Goal: Transaction & Acquisition: Obtain resource

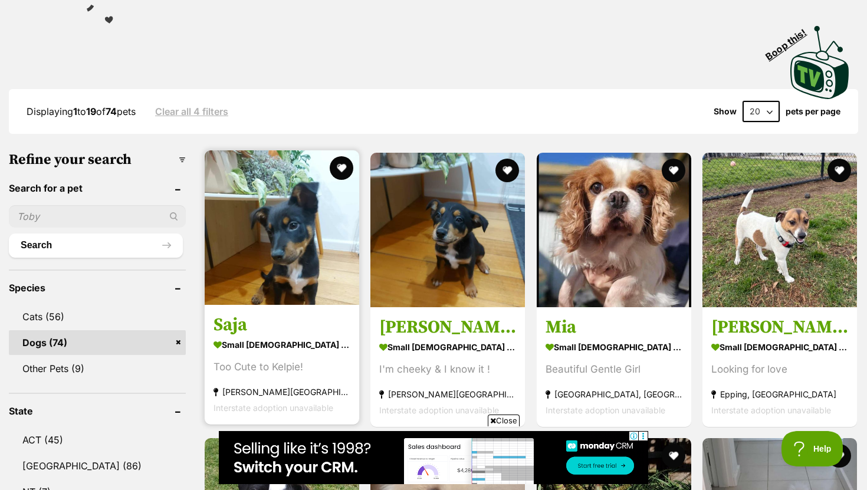
scroll to position [241, 0]
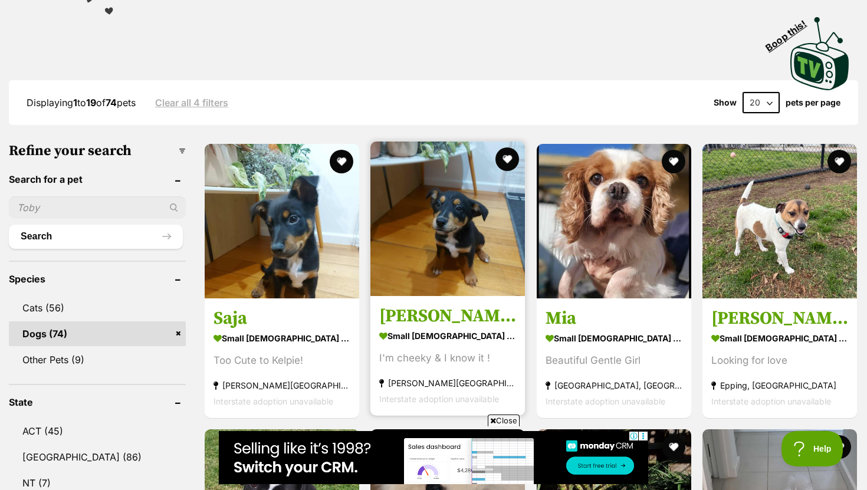
click at [396, 326] on h3 "[PERSON_NAME]" at bounding box center [447, 316] width 137 height 22
